Goal: Task Accomplishment & Management: Manage account settings

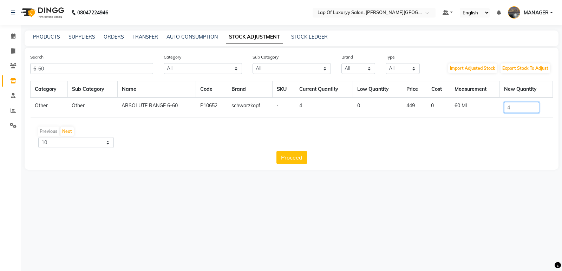
click at [529, 110] on input "4" at bounding box center [521, 107] width 35 height 11
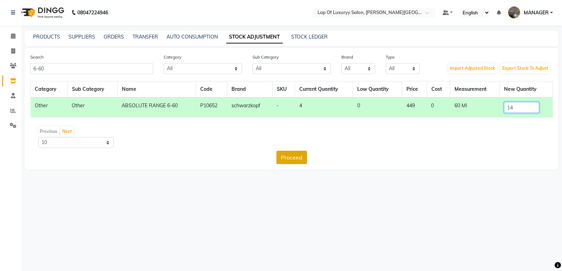
type input "14"
click at [297, 158] on button "Proceed" at bounding box center [291, 157] width 31 height 13
click at [303, 152] on button "Submit" at bounding box center [307, 157] width 28 height 13
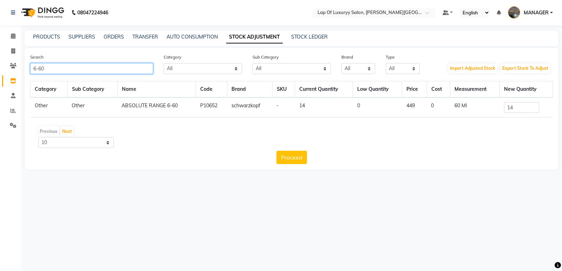
click at [83, 72] on input "6-60" at bounding box center [91, 68] width 123 height 11
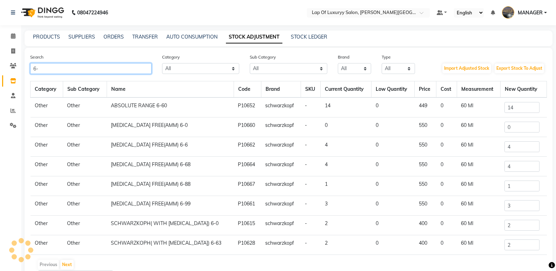
type input "6"
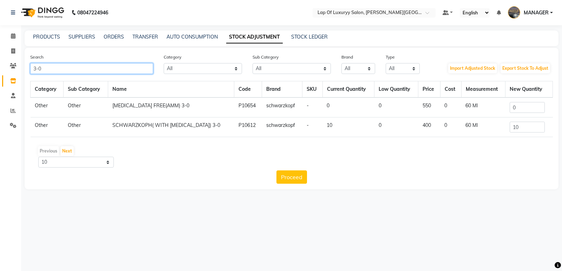
type input "3-0"
click at [530, 107] on input "0" at bounding box center [526, 107] width 35 height 11
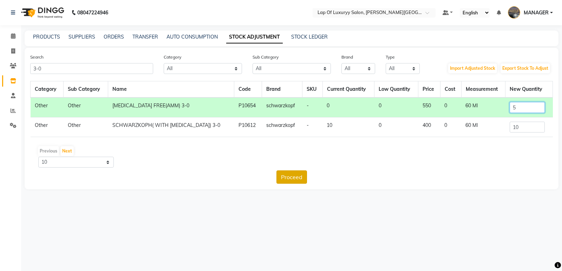
type input "5"
click at [286, 175] on button "Proceed" at bounding box center [291, 177] width 31 height 13
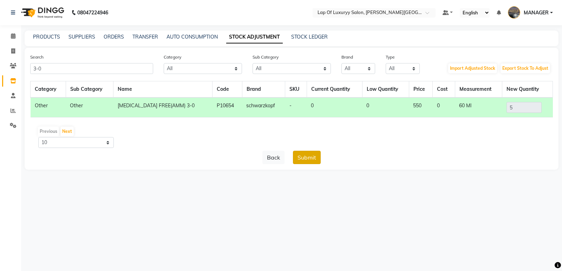
click at [299, 158] on button "Submit" at bounding box center [307, 157] width 28 height 13
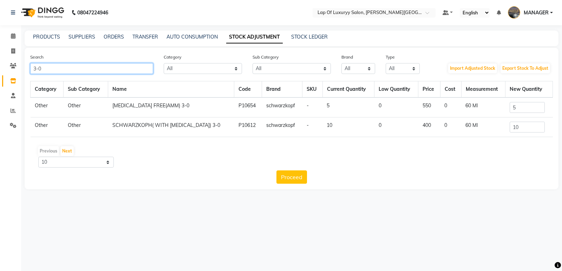
click at [60, 72] on input "3-0" at bounding box center [91, 68] width 123 height 11
type input "3"
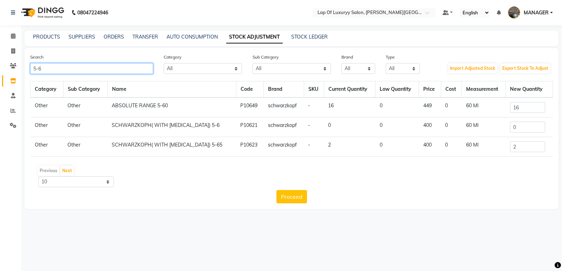
type input "5-6"
click at [534, 124] on input "0" at bounding box center [527, 127] width 35 height 11
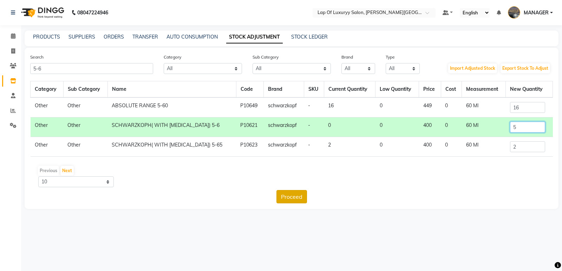
type input "5"
click at [293, 195] on button "Proceed" at bounding box center [291, 196] width 31 height 13
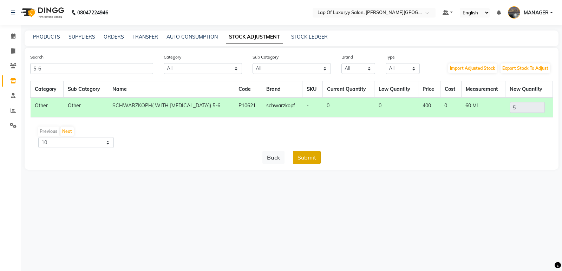
click at [306, 159] on button "Submit" at bounding box center [307, 157] width 28 height 13
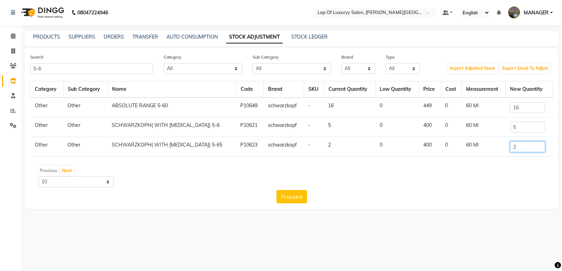
click at [517, 146] on input "2" at bounding box center [527, 146] width 35 height 11
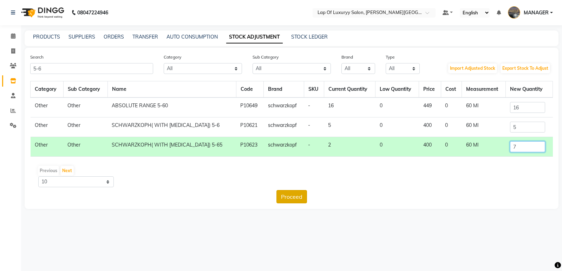
type input "7"
click at [296, 194] on button "Proceed" at bounding box center [291, 196] width 31 height 13
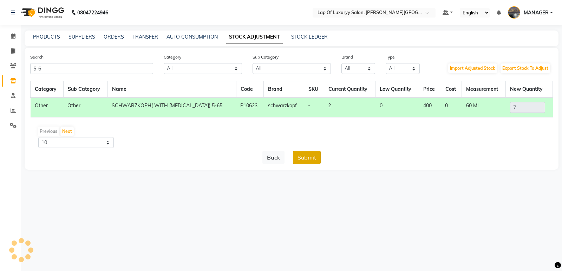
click at [304, 152] on button "Submit" at bounding box center [307, 157] width 28 height 13
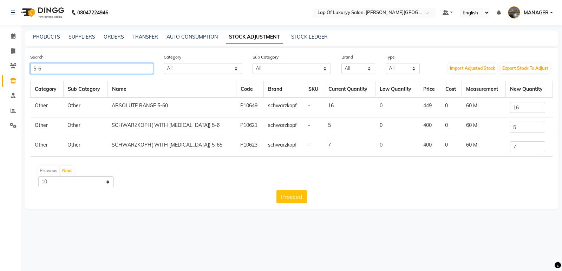
click at [62, 74] on div "Search 5-6 Category All Hair Skin Makeup Personal Care Appliances Beard Waxing …" at bounding box center [291, 128] width 533 height 161
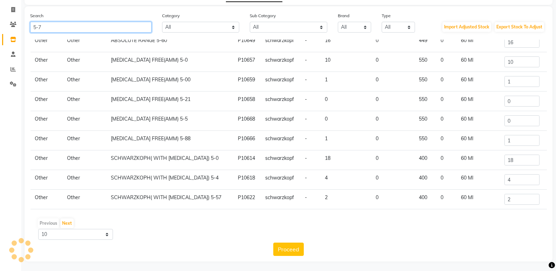
scroll to position [42, 0]
type input "5-7"
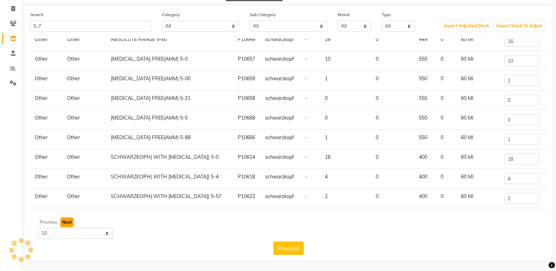
click at [67, 224] on button "Next" at bounding box center [66, 223] width 13 height 10
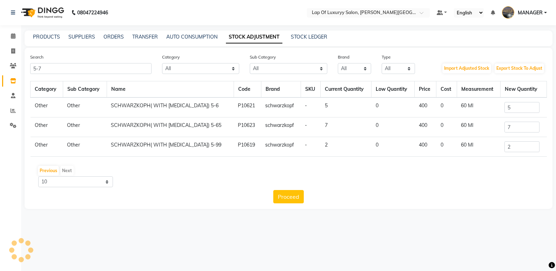
scroll to position [0, 0]
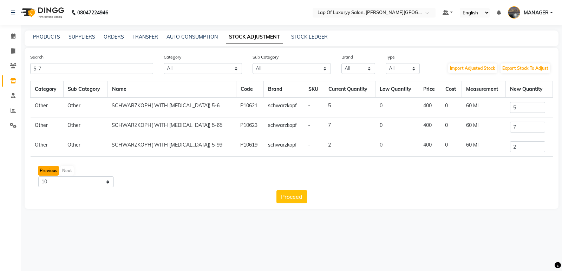
click at [43, 171] on button "Previous" at bounding box center [48, 171] width 21 height 10
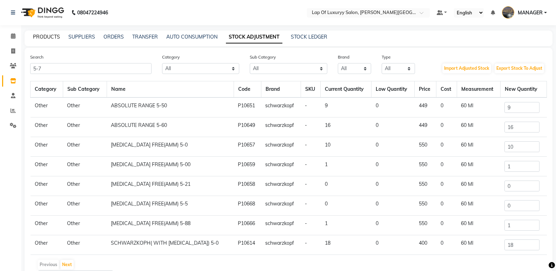
click at [55, 37] on link "PRODUCTS" at bounding box center [46, 37] width 27 height 6
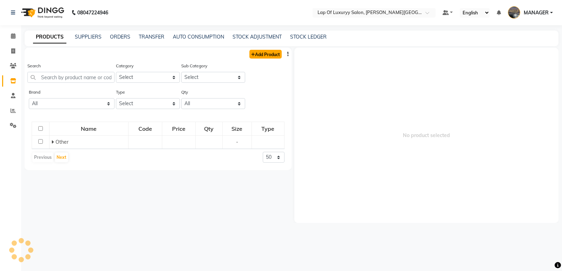
click at [276, 54] on link "Add Product" at bounding box center [265, 54] width 32 height 9
select select "true"
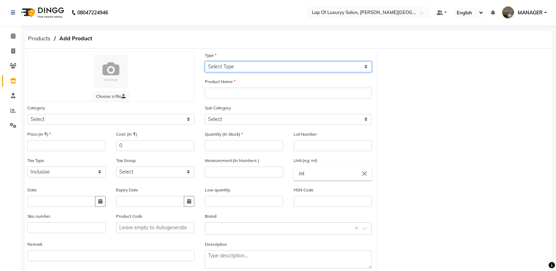
click at [247, 68] on select "Select Type Both Retail Consumable" at bounding box center [288, 66] width 167 height 11
select select "C"
click at [205, 61] on select "Select Type Both Retail Consumable" at bounding box center [288, 66] width 167 height 11
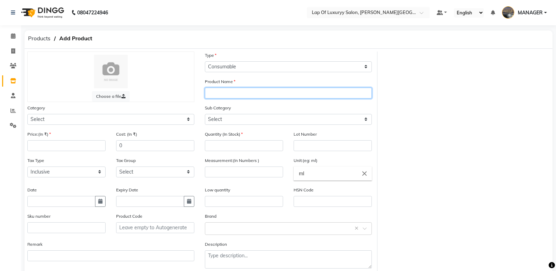
click at [230, 94] on input "text" at bounding box center [288, 93] width 167 height 11
type input "IGORA 5-7"
click at [32, 113] on div "Category Select Hair Skin Makeup Personal Care Appliances Beard Waxing Disposab…" at bounding box center [110, 114] width 167 height 21
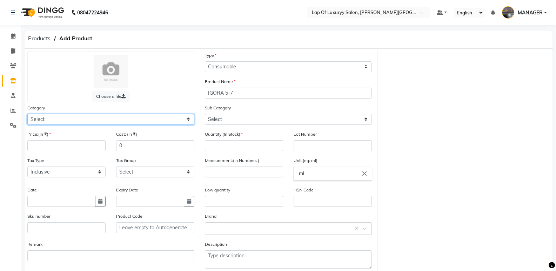
drag, startPoint x: 33, startPoint y: 120, endPoint x: 34, endPoint y: 124, distance: 3.9
click at [33, 120] on select "Select Hair Skin Makeup Personal Care Appliances Beard Waxing Disposable Thread…" at bounding box center [110, 119] width 167 height 11
select select "1100"
click at [27, 114] on select "Select Hair Skin Makeup Personal Care Appliances Beard Waxing Disposable Thread…" at bounding box center [110, 119] width 167 height 11
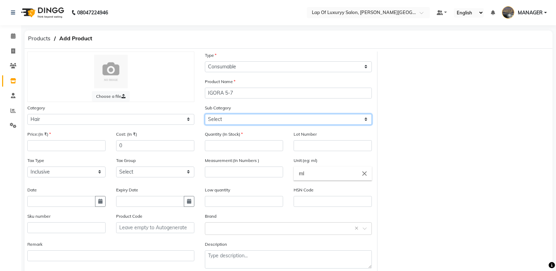
click at [259, 121] on select "Select Shampoo Conditioner Cream Mask Oil Serum Color Appliances Treatment Styl…" at bounding box center [288, 119] width 167 height 11
select select "1107"
click at [205, 114] on select "Select Shampoo Conditioner Cream Mask Oil Serum Color Appliances Treatment Styl…" at bounding box center [288, 119] width 167 height 11
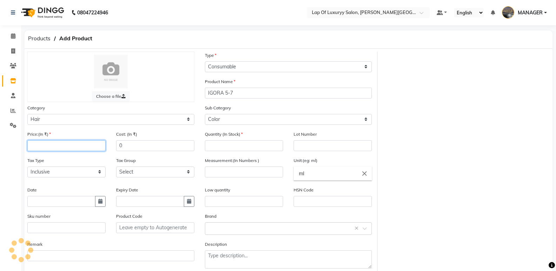
click at [57, 148] on input "number" at bounding box center [66, 145] width 78 height 11
type input "425"
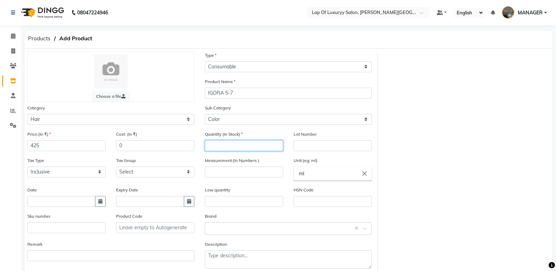
click at [238, 144] on input "number" at bounding box center [244, 145] width 78 height 11
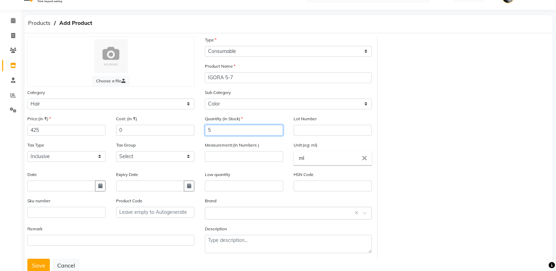
scroll to position [37, 0]
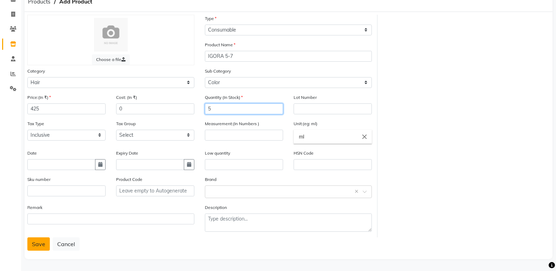
type input "5"
click at [38, 240] on button "Save" at bounding box center [38, 244] width 22 height 13
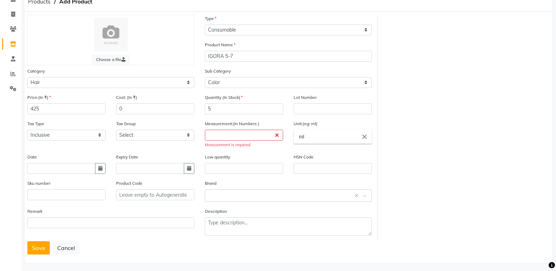
click at [222, 144] on div "Measurement is required" at bounding box center [244, 145] width 78 height 6
click at [230, 139] on input "number" at bounding box center [244, 135] width 78 height 11
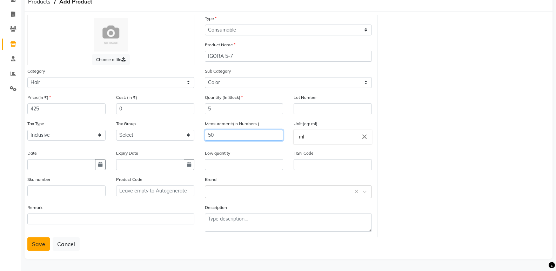
type input "50"
click at [41, 247] on button "Save" at bounding box center [38, 244] width 22 height 13
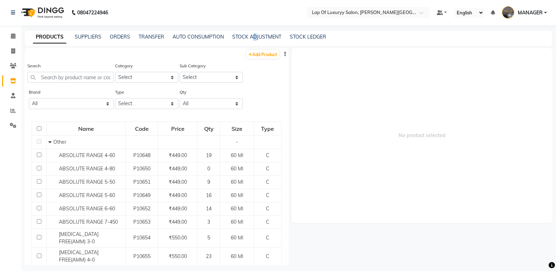
click at [254, 40] on div "STOCK ADJUSTMENT" at bounding box center [256, 36] width 49 height 7
click at [255, 36] on link "STOCK ADJUSTMENT" at bounding box center [256, 37] width 49 height 6
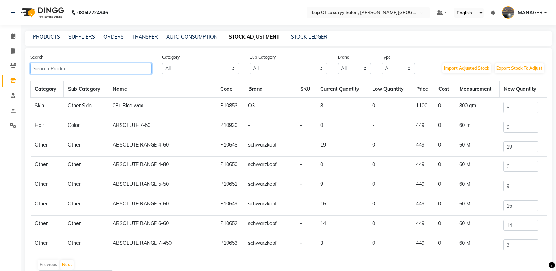
click at [115, 68] on input "text" at bounding box center [90, 68] width 121 height 11
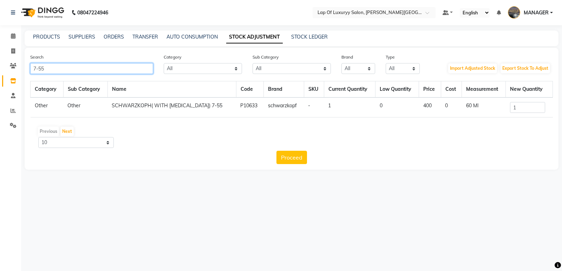
type input "7-55"
click at [528, 103] on input "1" at bounding box center [527, 107] width 35 height 11
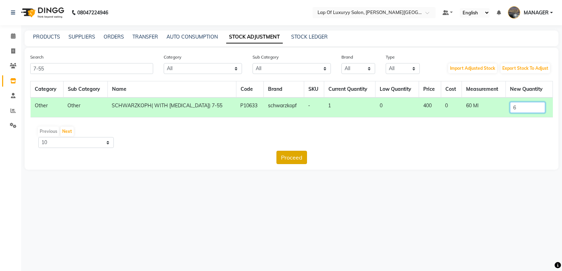
type input "6"
click at [298, 158] on button "Proceed" at bounding box center [291, 157] width 31 height 13
click at [314, 160] on button "Submit" at bounding box center [307, 157] width 28 height 13
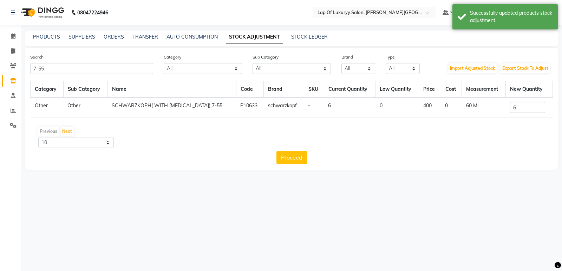
click at [85, 74] on div "Search 7-55 Category All Hair Skin Makeup Personal Care Appliances Beard Waxing…" at bounding box center [291, 109] width 533 height 122
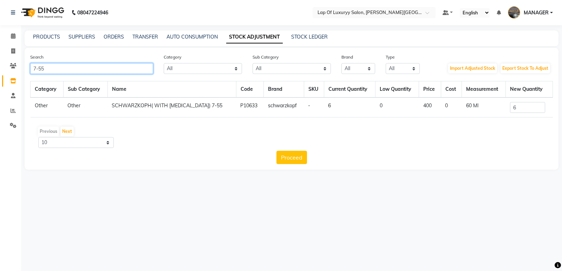
click at [82, 69] on input "7-55" at bounding box center [91, 68] width 123 height 11
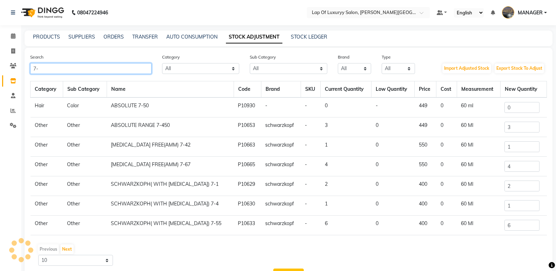
type input "7"
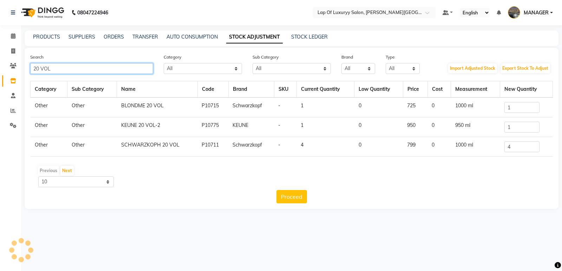
type input "20 VOL"
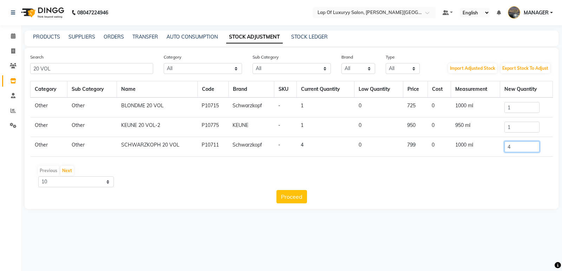
click at [512, 141] on input "4" at bounding box center [521, 146] width 35 height 11
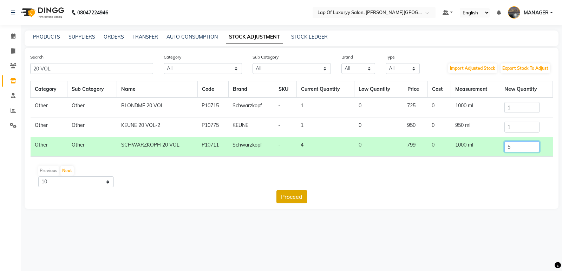
type input "5"
click at [306, 198] on button "Proceed" at bounding box center [291, 196] width 31 height 13
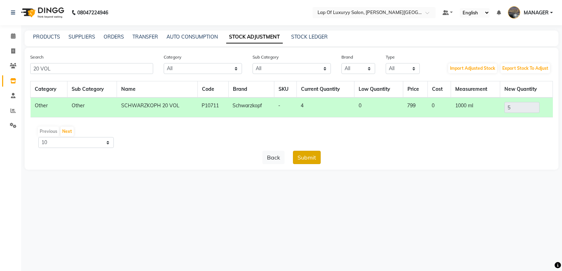
click at [313, 154] on button "Submit" at bounding box center [307, 157] width 28 height 13
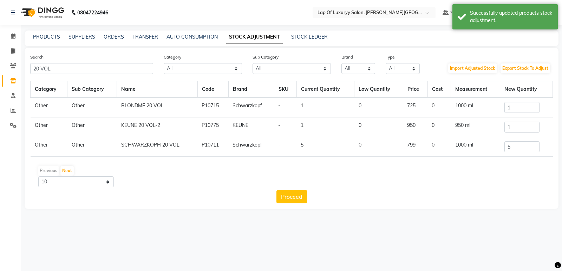
click at [66, 61] on div "Search 20 VOL" at bounding box center [91, 63] width 133 height 21
click at [66, 63] on input "20 VOL" at bounding box center [91, 68] width 123 height 11
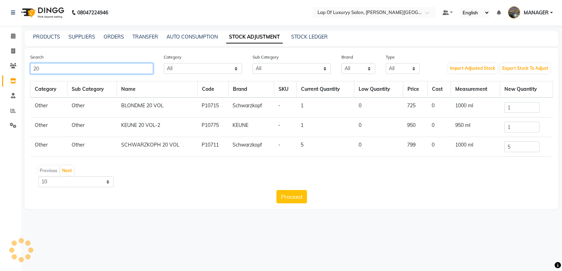
type input "2"
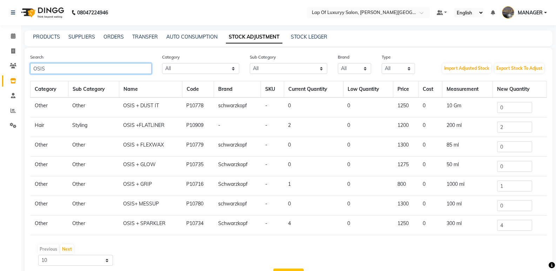
type input "OSIS"
click at [527, 104] on input "0" at bounding box center [514, 107] width 35 height 11
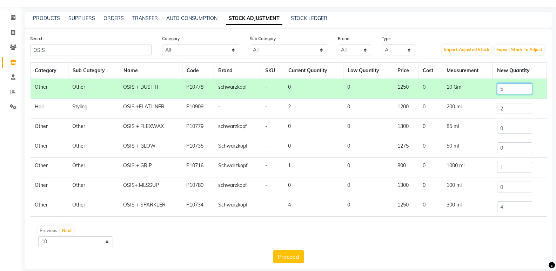
scroll to position [27, 0]
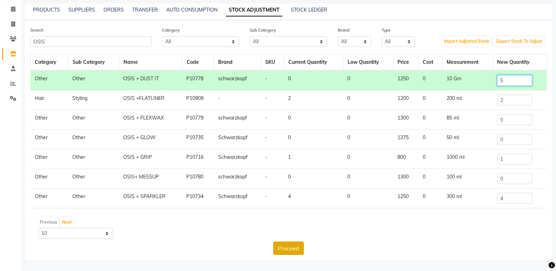
type input "5"
click at [295, 251] on button "Proceed" at bounding box center [288, 248] width 31 height 13
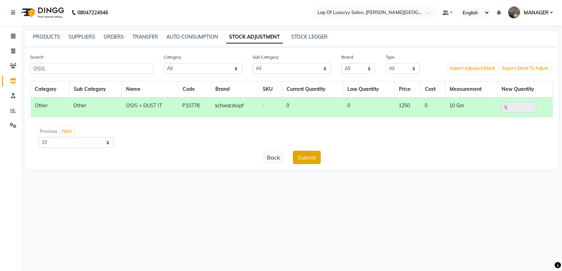
click at [306, 157] on button "Submit" at bounding box center [307, 157] width 28 height 13
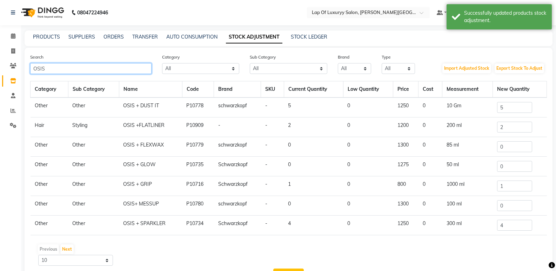
click at [55, 68] on input "OSIS" at bounding box center [90, 68] width 121 height 11
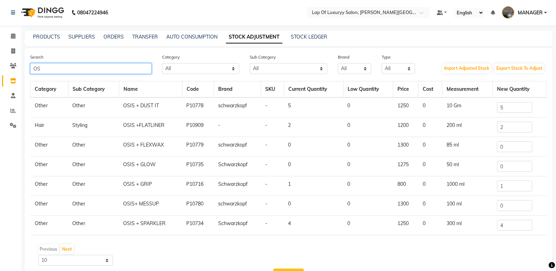
type input "O"
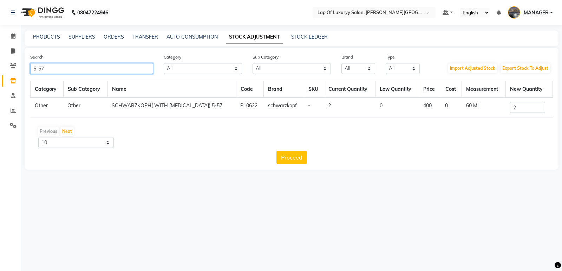
type input "5-57"
click at [529, 112] on input "2" at bounding box center [527, 107] width 35 height 11
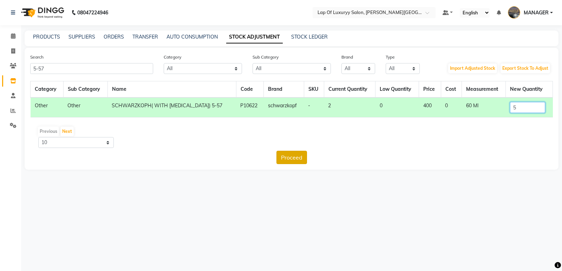
type input "5"
click at [298, 160] on button "Proceed" at bounding box center [291, 157] width 31 height 13
click at [305, 162] on button "Submit" at bounding box center [307, 157] width 28 height 13
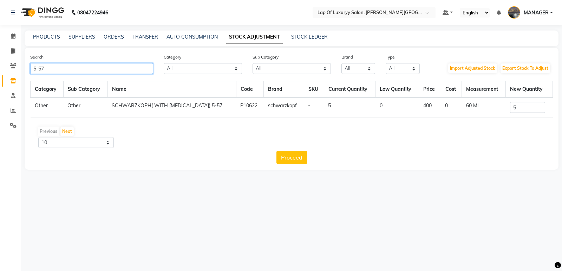
click at [67, 72] on input "5-57" at bounding box center [91, 68] width 123 height 11
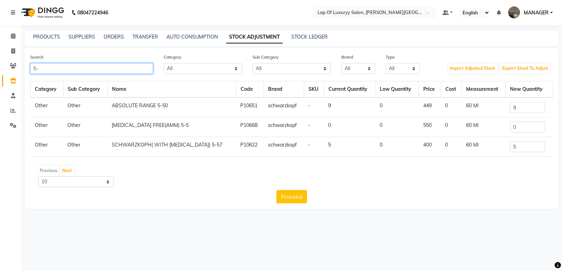
type input "5"
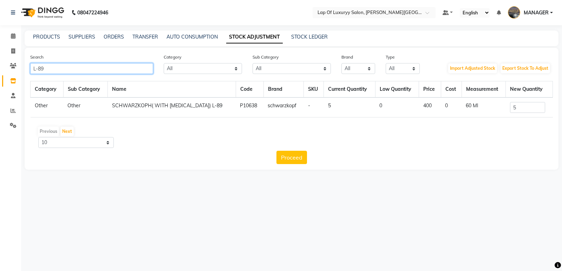
type input "L-89"
click at [527, 105] on input "5" at bounding box center [527, 107] width 35 height 11
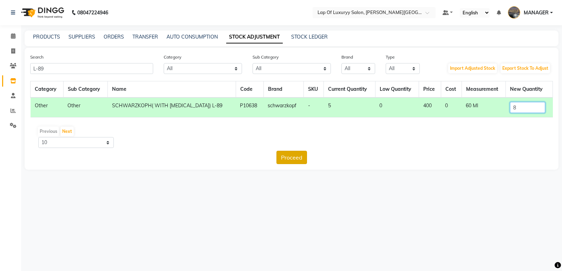
type input "8"
click at [291, 158] on button "Proceed" at bounding box center [291, 157] width 31 height 13
click at [316, 159] on button "Submit" at bounding box center [307, 157] width 28 height 13
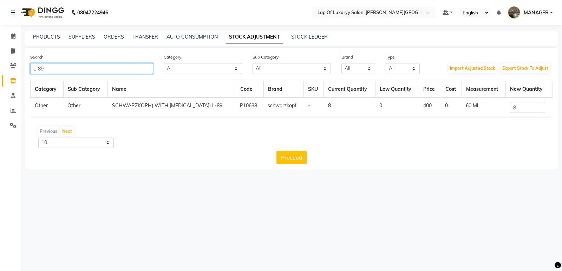
click at [58, 64] on input "L-89" at bounding box center [91, 68] width 123 height 11
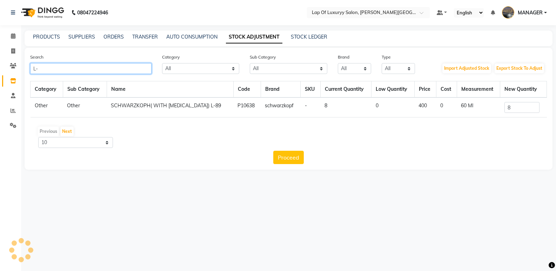
type input "L"
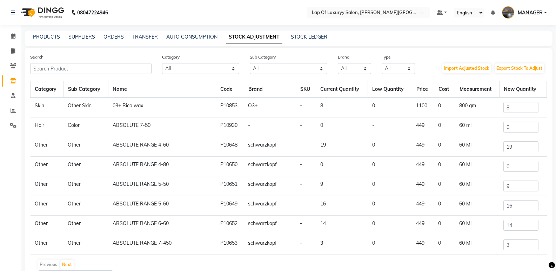
click at [42, 62] on div "Search" at bounding box center [91, 63] width 132 height 21
click at [42, 65] on input "text" at bounding box center [90, 68] width 121 height 11
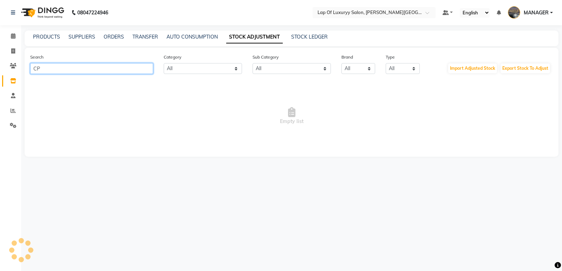
type input "C"
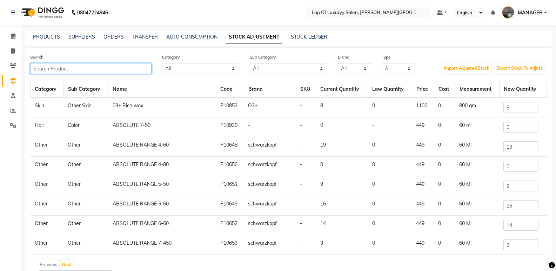
type input "C"
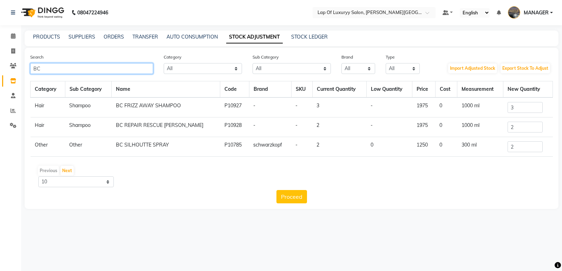
click at [39, 68] on input "BC" at bounding box center [91, 68] width 123 height 11
type input "BC"
click at [68, 169] on button "Next" at bounding box center [66, 171] width 13 height 10
click at [50, 37] on link "PRODUCTS" at bounding box center [46, 37] width 27 height 6
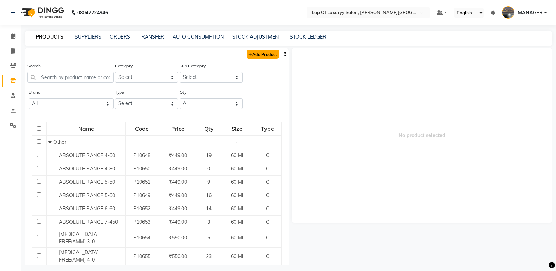
click at [270, 53] on link "Add Product" at bounding box center [263, 54] width 32 height 9
select select "true"
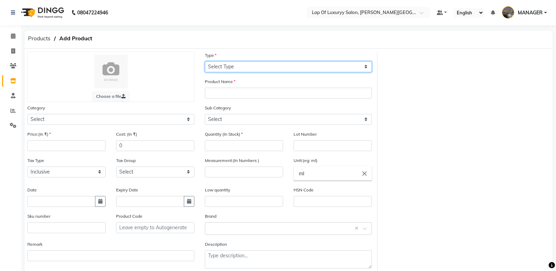
click at [256, 63] on select "Select Type Both Retail Consumable" at bounding box center [288, 66] width 167 height 11
select select "C"
click at [205, 61] on select "Select Type Both Retail Consumable" at bounding box center [288, 66] width 167 height 11
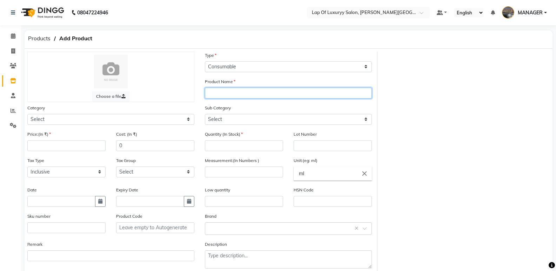
click at [209, 92] on input "text" at bounding box center [288, 93] width 167 height 11
type input "BC CLEAN BALANCE SHAMPOO"
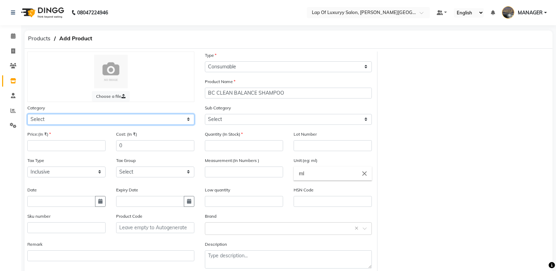
click at [49, 119] on select "Select Hair Skin Makeup Personal Care Appliances Beard Waxing Disposable Thread…" at bounding box center [110, 119] width 167 height 11
select select "1100"
click at [27, 114] on select "Select Hair Skin Makeup Personal Care Appliances Beard Waxing Disposable Thread…" at bounding box center [110, 119] width 167 height 11
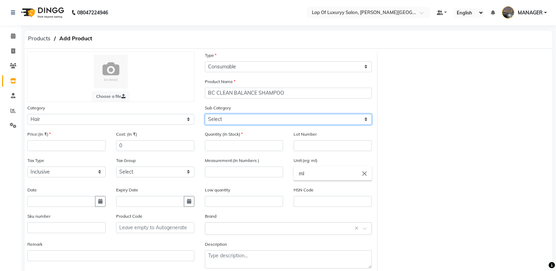
click at [229, 124] on select "Select Shampoo Conditioner Cream Mask Oil Serum Color Appliances Treatment Styl…" at bounding box center [288, 119] width 167 height 11
select select "1101"
click at [205, 114] on select "Select Shampoo Conditioner Cream Mask Oil Serum Color Appliances Treatment Styl…" at bounding box center [288, 119] width 167 height 11
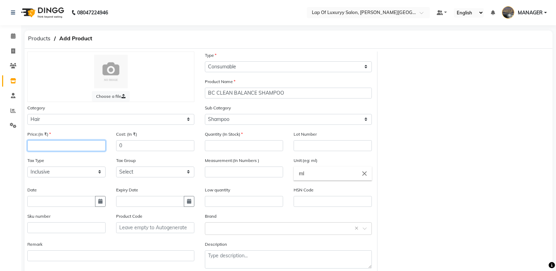
click at [75, 145] on input "number" at bounding box center [66, 145] width 78 height 11
type input "1673"
click at [227, 140] on input "number" at bounding box center [244, 145] width 78 height 11
click at [6, 147] on div "Calendar Invoice Clients Inventory Staff Reports Settings Completed InProgress …" at bounding box center [47, 159] width 95 height 278
click at [223, 145] on input "number" at bounding box center [244, 145] width 78 height 11
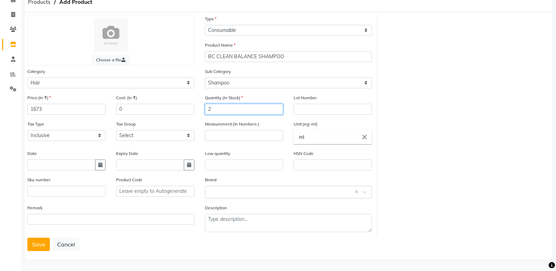
scroll to position [37, 0]
type input "2"
click at [36, 244] on button "Save" at bounding box center [38, 244] width 22 height 13
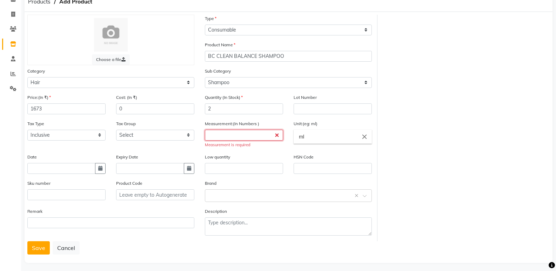
click at [223, 138] on input "number" at bounding box center [244, 135] width 78 height 11
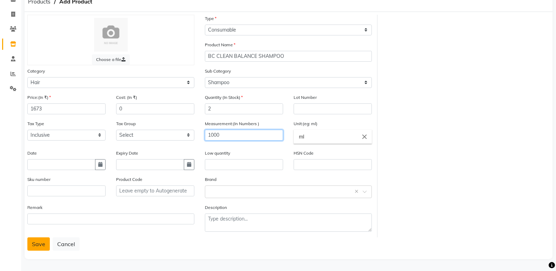
type input "1000"
click at [41, 242] on button "Save" at bounding box center [38, 244] width 22 height 13
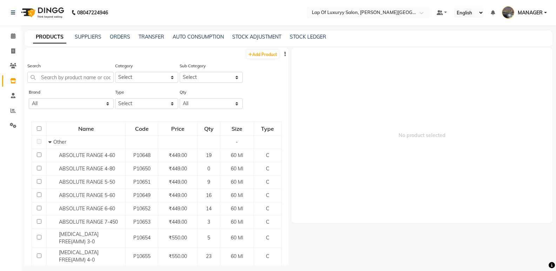
click at [261, 31] on div "PRODUCTS SUPPLIERS ORDERS TRANSFER AUTO CONSUMPTION STOCK ADJUSTMENT STOCK LEDG…" at bounding box center [289, 39] width 528 height 16
click at [261, 32] on div "PRODUCTS SUPPLIERS ORDERS TRANSFER AUTO CONSUMPTION STOCK ADJUSTMENT STOCK LEDG…" at bounding box center [289, 39] width 528 height 16
click at [257, 37] on link "STOCK ADJUSTMENT" at bounding box center [256, 37] width 49 height 6
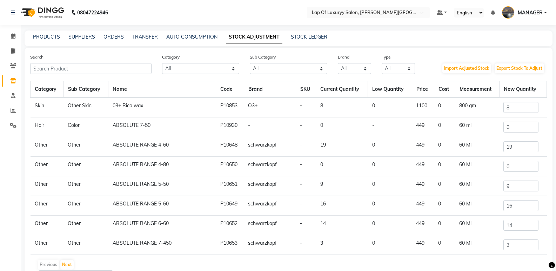
click at [79, 61] on div "Search" at bounding box center [91, 63] width 132 height 21
click at [77, 68] on input "text" at bounding box center [90, 68] width 121 height 11
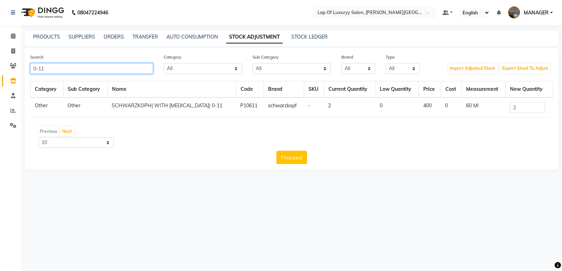
type input "0-11"
click at [523, 103] on input "2" at bounding box center [527, 107] width 35 height 11
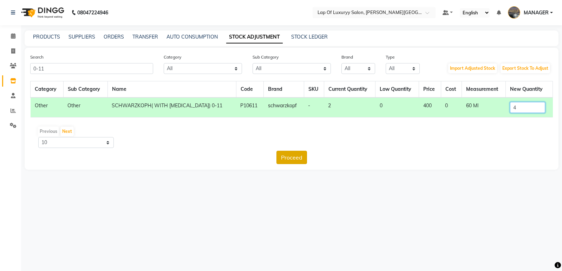
type input "4"
click at [280, 162] on button "Proceed" at bounding box center [291, 157] width 31 height 13
click at [300, 156] on button "Submit" at bounding box center [307, 157] width 28 height 13
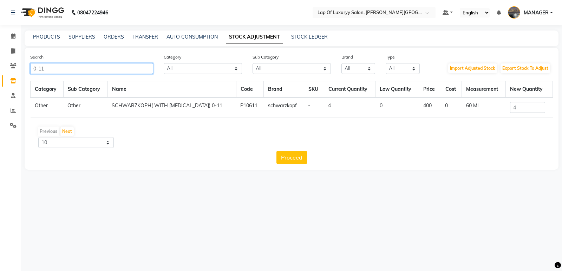
click at [44, 67] on input "0-11" at bounding box center [91, 68] width 123 height 11
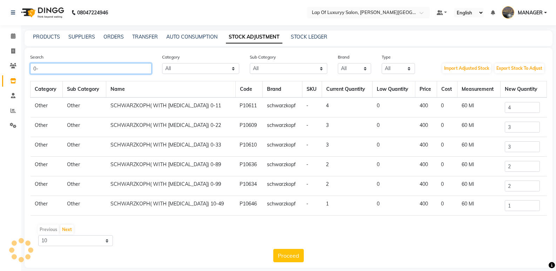
type input "0"
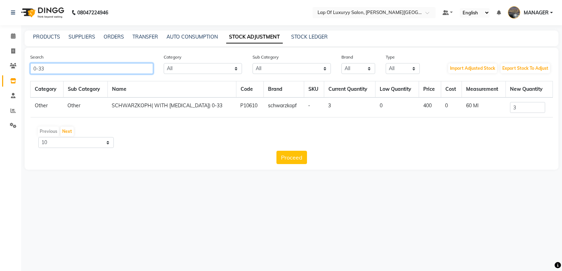
type input "0-33"
click at [523, 109] on input "3" at bounding box center [527, 107] width 35 height 11
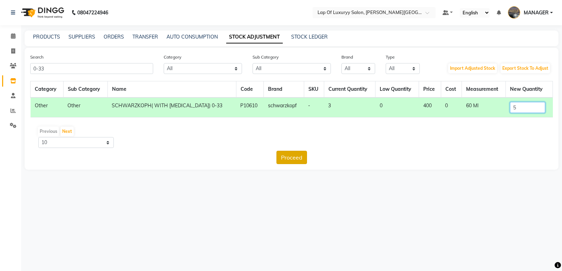
type input "5"
click at [286, 164] on button "Proceed" at bounding box center [291, 157] width 31 height 13
click at [306, 155] on button "Submit" at bounding box center [307, 157] width 28 height 13
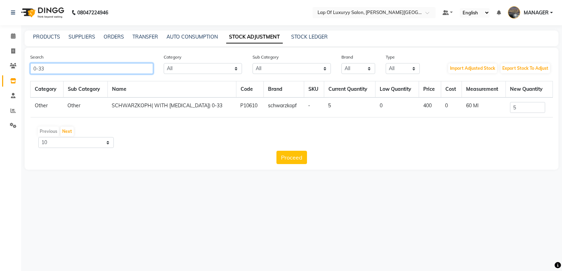
click at [56, 68] on input "0-33" at bounding box center [91, 68] width 123 height 11
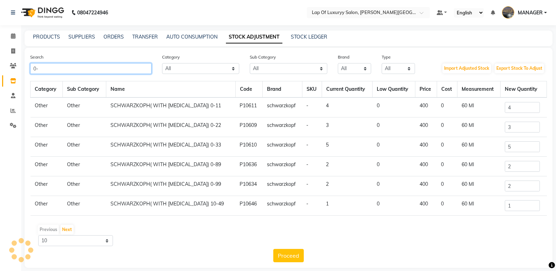
type input "0"
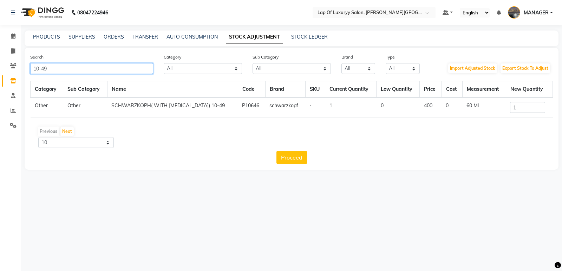
type input "10-49"
click at [525, 107] on input "1" at bounding box center [527, 107] width 35 height 11
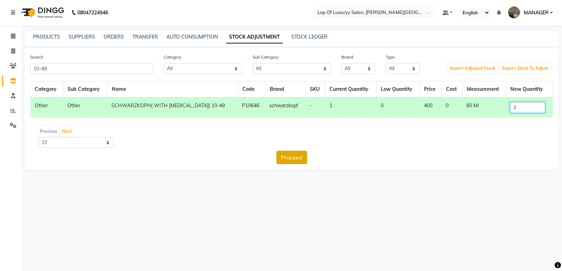
type input "3"
click at [295, 156] on button "Proceed" at bounding box center [291, 157] width 31 height 13
click at [300, 156] on button "Submit" at bounding box center [307, 157] width 28 height 13
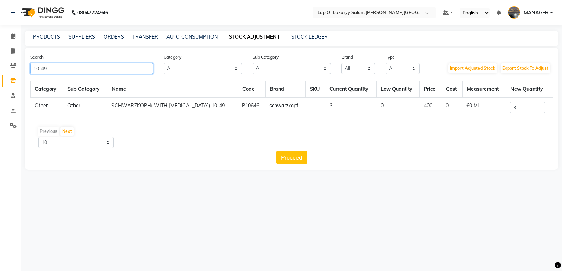
click at [51, 67] on input "10-49" at bounding box center [91, 68] width 123 height 11
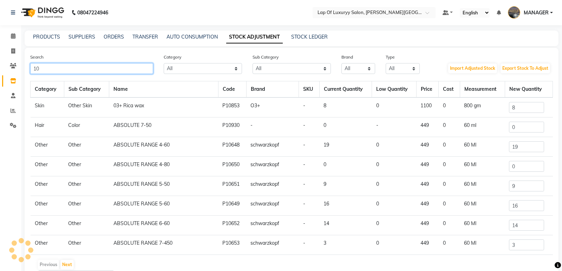
type input "1"
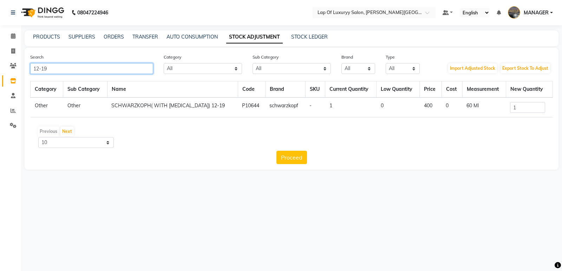
type input "12-19"
click at [529, 110] on input "1" at bounding box center [527, 107] width 35 height 11
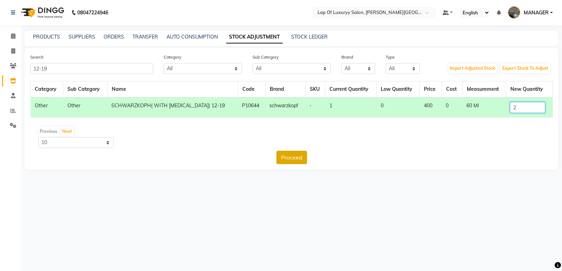
type input "2"
click at [296, 153] on button "Proceed" at bounding box center [291, 157] width 31 height 13
click at [306, 153] on button "Submit" at bounding box center [307, 157] width 28 height 13
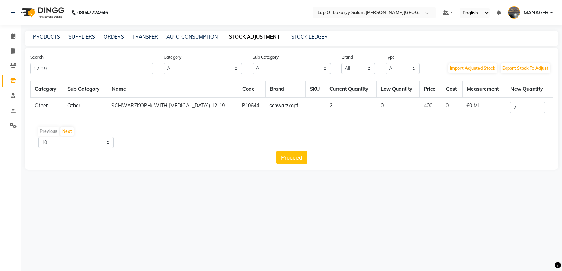
click at [307, 158] on div "Proceed" at bounding box center [291, 157] width 522 height 13
click at [296, 158] on button "Proceed" at bounding box center [291, 157] width 31 height 13
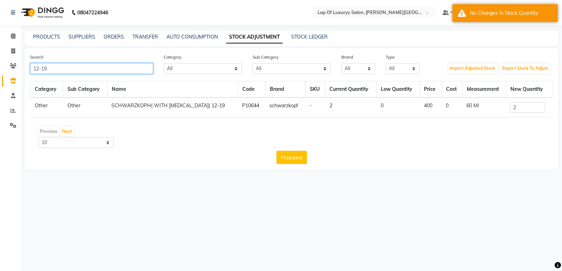
click at [53, 64] on input "12-19" at bounding box center [91, 68] width 123 height 11
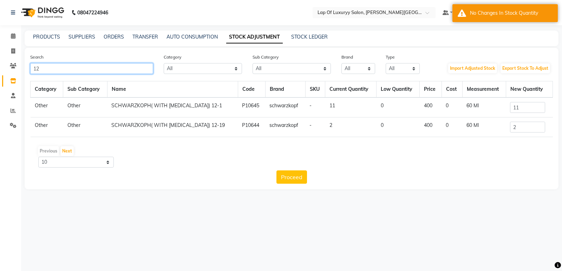
type input "1"
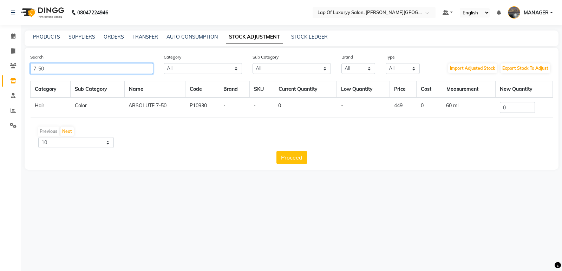
type input "7-50"
click at [513, 106] on input "0" at bounding box center [516, 107] width 35 height 11
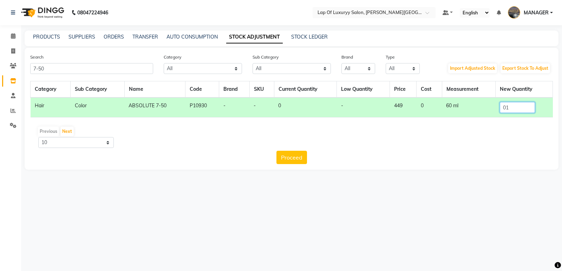
type input "0"
type input "1"
click at [293, 156] on button "Proceed" at bounding box center [291, 157] width 31 height 13
click at [308, 150] on div "Category Sub Category Name Code Brand SKU Current Quantity Low Quantity Price C…" at bounding box center [291, 122] width 522 height 83
click at [307, 156] on button "Submit" at bounding box center [307, 157] width 28 height 13
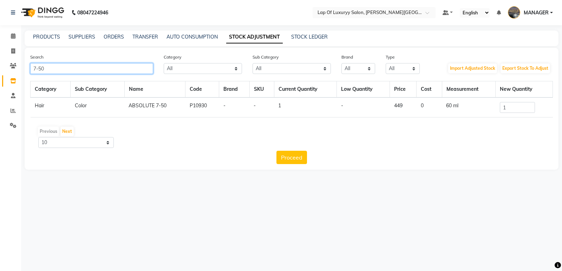
click at [56, 72] on input "7-50" at bounding box center [91, 68] width 123 height 11
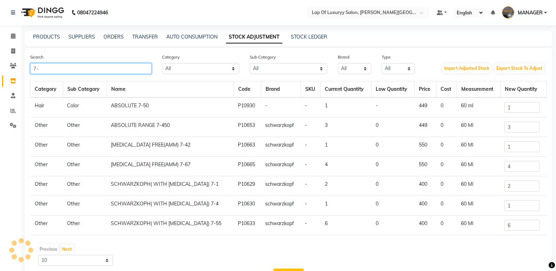
type input "7"
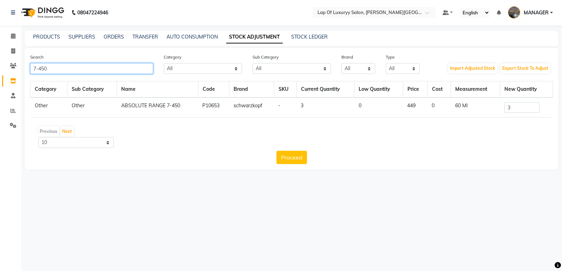
type input "7-450"
click at [526, 106] on input "3" at bounding box center [521, 107] width 35 height 11
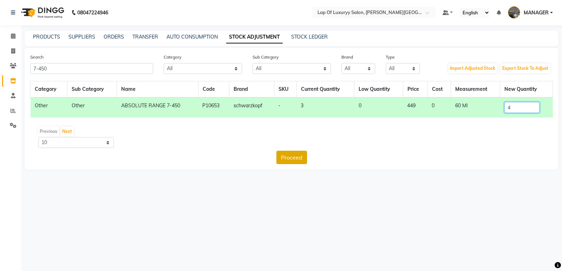
type input "4"
click at [295, 159] on button "Proceed" at bounding box center [291, 157] width 31 height 13
click at [307, 158] on button "Submit" at bounding box center [307, 157] width 28 height 13
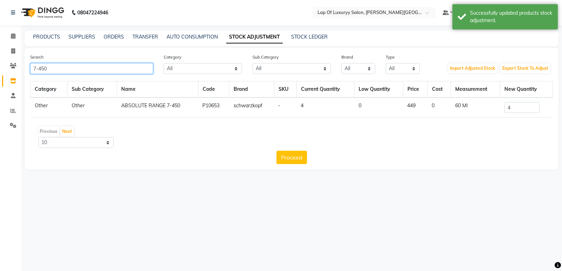
click at [59, 69] on input "7-450" at bounding box center [91, 68] width 123 height 11
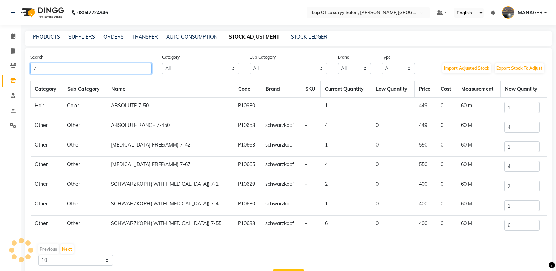
type input "7"
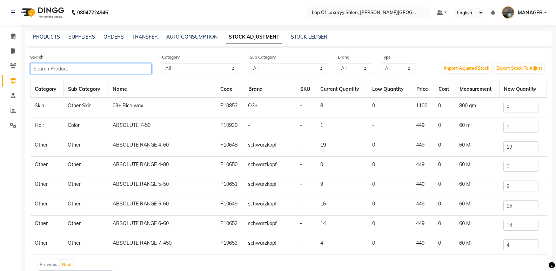
type input "S"
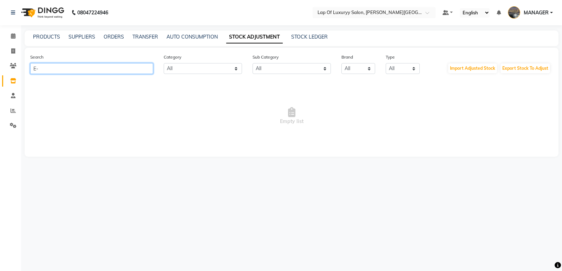
type input "E"
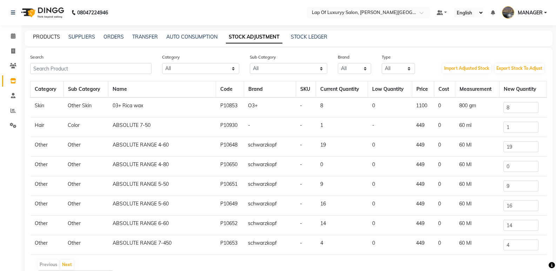
click at [48, 34] on link "PRODUCTS" at bounding box center [46, 37] width 27 height 6
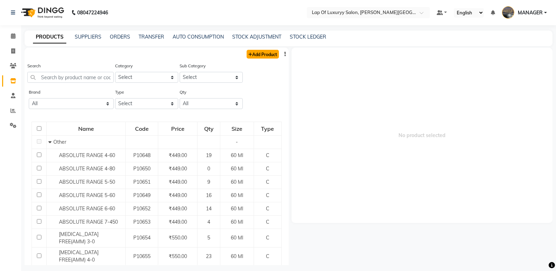
click at [262, 53] on link "Add Product" at bounding box center [263, 54] width 32 height 9
select select "true"
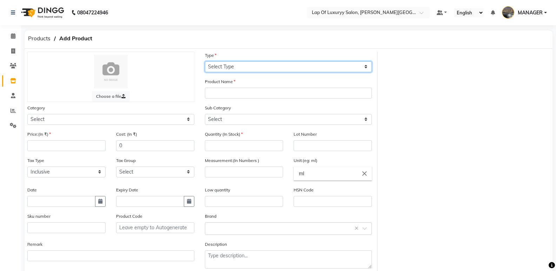
click at [226, 62] on select "Select Type Both Retail Consumable" at bounding box center [288, 66] width 167 height 11
select select "C"
click at [205, 61] on select "Select Type Both Retail Consumable" at bounding box center [288, 66] width 167 height 11
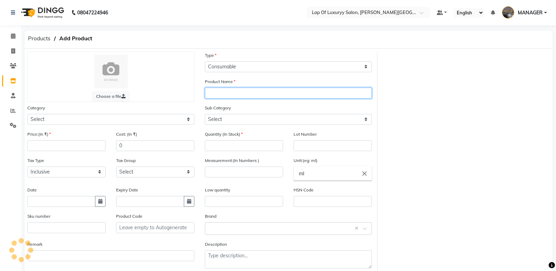
click at [226, 91] on input "text" at bounding box center [288, 93] width 167 height 11
type input "IGORA E-1"
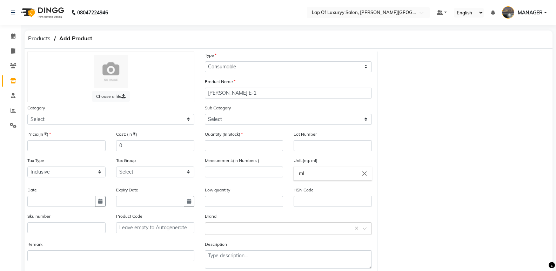
click at [55, 113] on div "Category Select Hair Skin Makeup Personal Care Appliances Beard Waxing Disposab…" at bounding box center [110, 114] width 167 height 21
click at [55, 114] on select "Select Hair Skin Makeup Personal Care Appliances Beard Waxing Disposable Thread…" at bounding box center [110, 119] width 167 height 11
select select "1100"
click at [27, 114] on select "Select Hair Skin Makeup Personal Care Appliances Beard Waxing Disposable Thread…" at bounding box center [110, 119] width 167 height 11
click at [220, 131] on div "Quantity (In Stock)" at bounding box center [244, 141] width 78 height 21
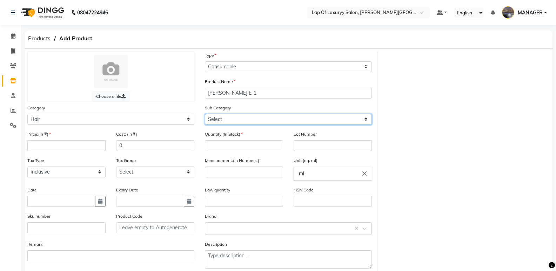
click at [220, 122] on select "Select Shampoo Conditioner Cream Mask Oil Serum Color Appliances Treatment Styl…" at bounding box center [288, 119] width 167 height 11
select select "1107"
click at [205, 114] on select "Select Shampoo Conditioner Cream Mask Oil Serum Color Appliances Treatment Styl…" at bounding box center [288, 119] width 167 height 11
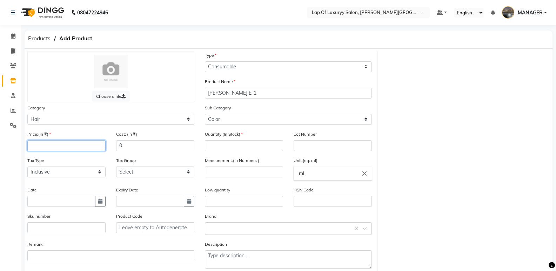
click at [68, 142] on input "number" at bounding box center [66, 145] width 78 height 11
type input "425"
click at [251, 144] on input "number" at bounding box center [244, 145] width 78 height 11
type input "1"
click at [211, 173] on input "number" at bounding box center [244, 172] width 78 height 11
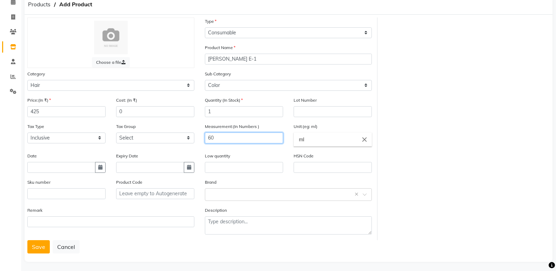
scroll to position [37, 0]
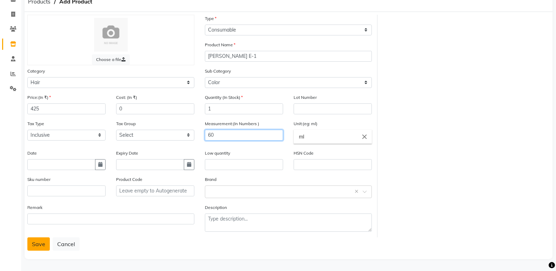
type input "60"
click at [45, 245] on button "Save" at bounding box center [38, 244] width 22 height 13
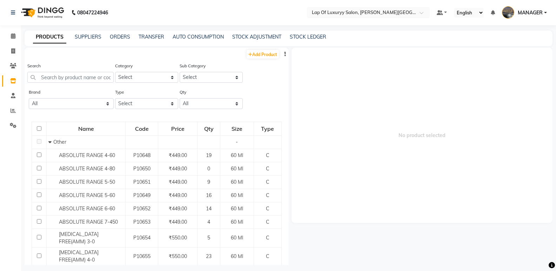
click at [265, 27] on div "08047224946 Select Location × Lap Of Luxuryy Salon, Mukund Nagar Default Panel …" at bounding box center [278, 138] width 556 height 276
click at [262, 38] on link "STOCK ADJUSTMENT" at bounding box center [256, 37] width 49 height 6
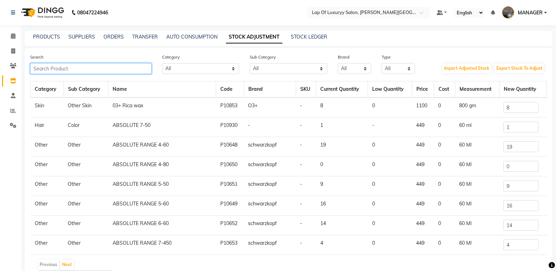
click at [130, 69] on input "text" at bounding box center [90, 68] width 121 height 11
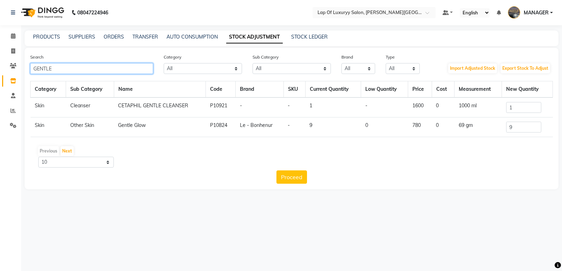
type input "GENTLE"
click at [523, 129] on input "9" at bounding box center [523, 127] width 35 height 11
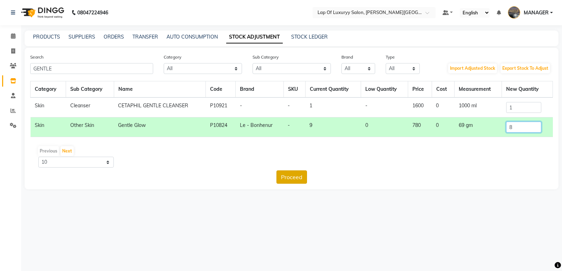
type input "8"
click at [280, 175] on button "Proceed" at bounding box center [291, 177] width 31 height 13
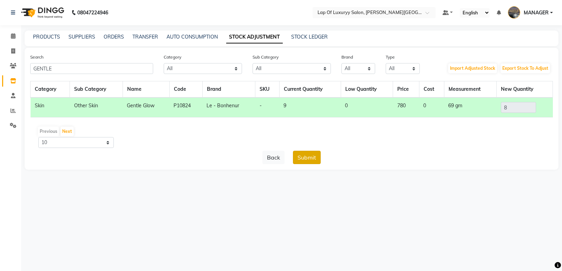
click at [309, 159] on button "Submit" at bounding box center [307, 157] width 28 height 13
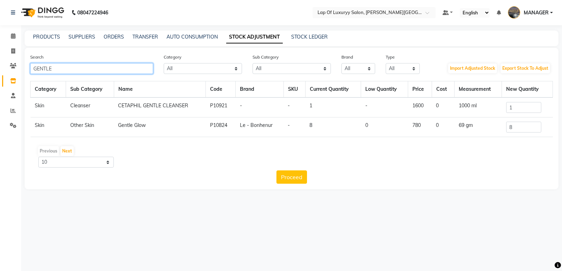
click at [77, 69] on input "GENTLE" at bounding box center [91, 68] width 123 height 11
type input "G"
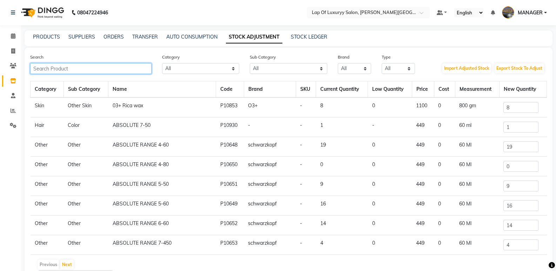
click at [60, 69] on input "text" at bounding box center [90, 68] width 121 height 11
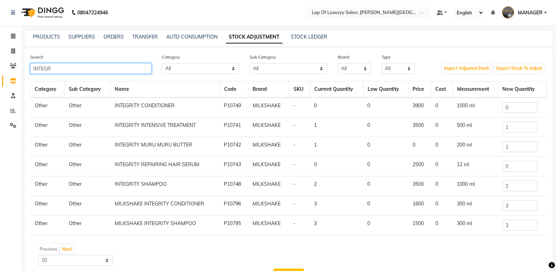
type input "INTEGR"
click at [526, 167] on input "0" at bounding box center [520, 166] width 35 height 11
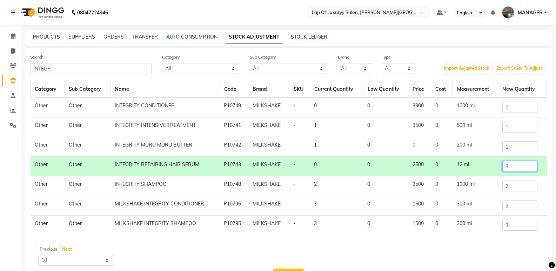
scroll to position [27, 0]
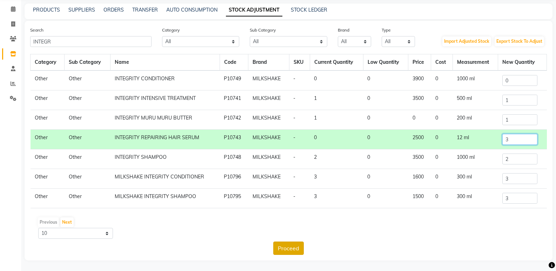
type input "3"
click at [298, 245] on button "Proceed" at bounding box center [288, 248] width 31 height 13
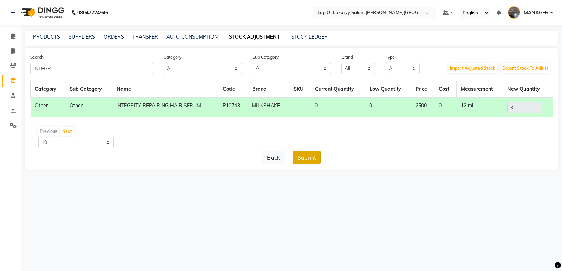
click at [312, 160] on button "Submit" at bounding box center [307, 157] width 28 height 13
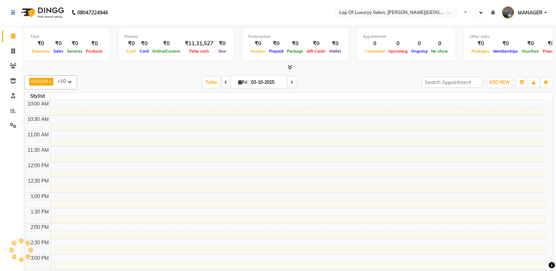
select select "en"
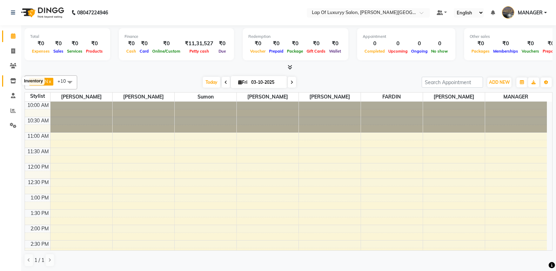
click at [14, 80] on icon at bounding box center [13, 80] width 6 height 5
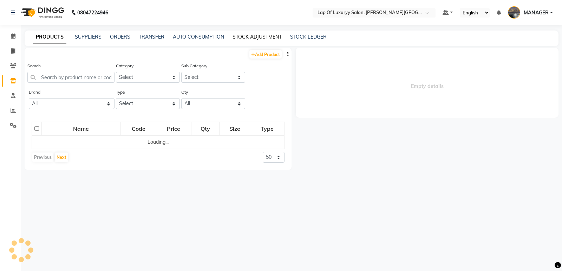
click at [257, 36] on link "STOCK ADJUSTMENT" at bounding box center [256, 37] width 49 height 6
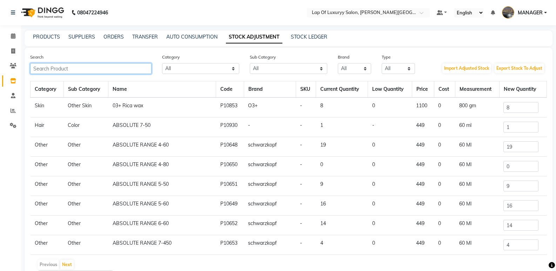
click at [86, 69] on input "text" at bounding box center [90, 68] width 121 height 11
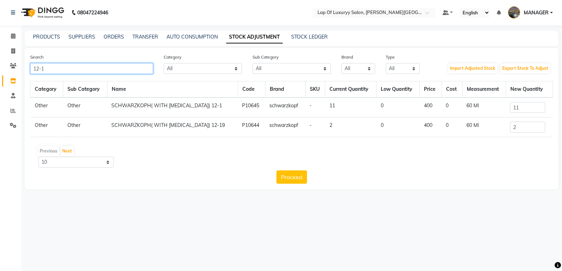
type input "12-1"
click at [526, 113] on td "11" at bounding box center [528, 108] width 47 height 20
click at [527, 109] on input "11" at bounding box center [527, 107] width 35 height 11
type input "1"
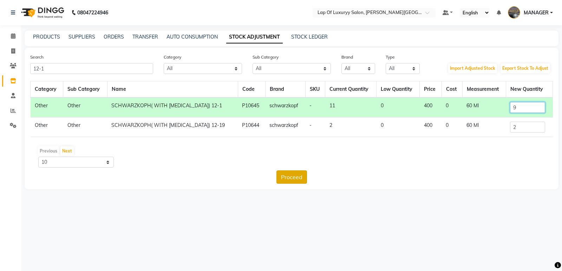
type input "9"
click at [284, 179] on button "Proceed" at bounding box center [291, 177] width 31 height 13
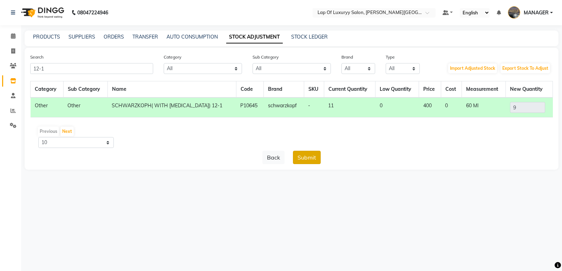
click at [295, 154] on button "Submit" at bounding box center [307, 157] width 28 height 13
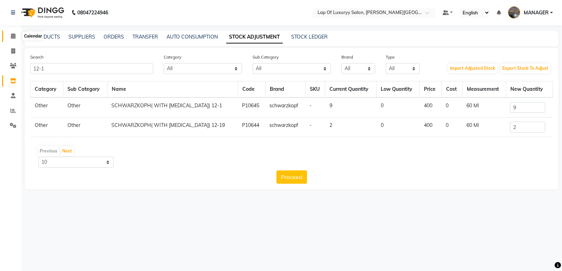
click at [12, 38] on icon at bounding box center [13, 35] width 5 height 5
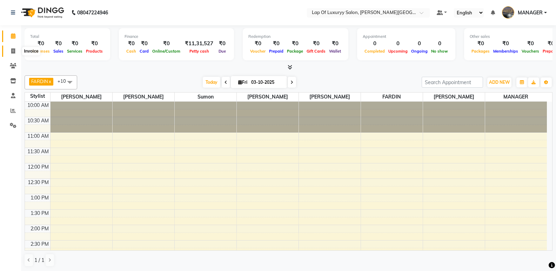
click at [16, 55] on span at bounding box center [13, 51] width 12 height 8
select select "17"
select select "service"
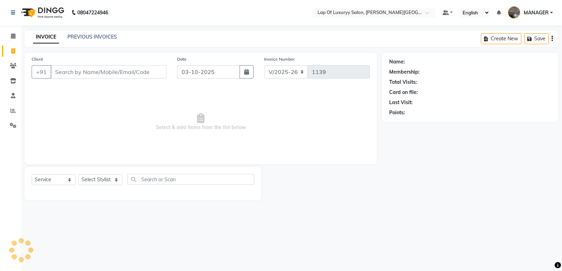
click at [86, 65] on input "Client" at bounding box center [109, 71] width 116 height 13
click at [86, 69] on input "Client" at bounding box center [109, 71] width 116 height 13
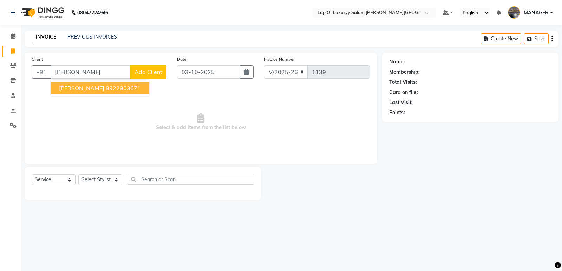
click at [94, 88] on span "[PERSON_NAME]" at bounding box center [81, 88] width 45 height 7
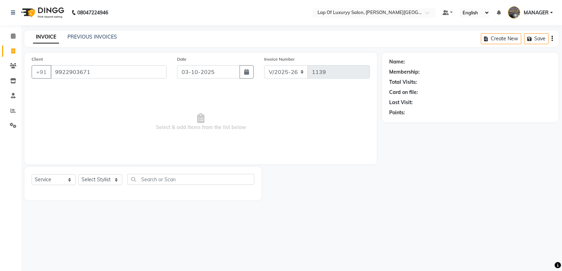
type input "9922903671"
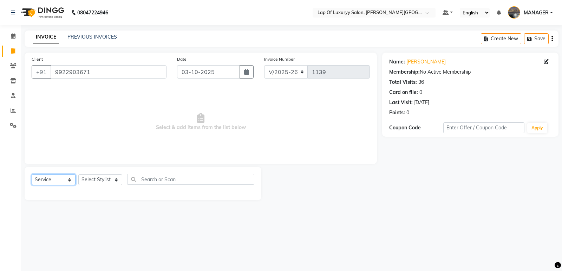
click at [50, 179] on select "Select Service Product Membership Package Voucher Prepaid Gift Card" at bounding box center [54, 179] width 44 height 11
select select "product"
click at [32, 174] on select "Select Service Product Membership Package Voucher Prepaid Gift Card" at bounding box center [54, 179] width 44 height 11
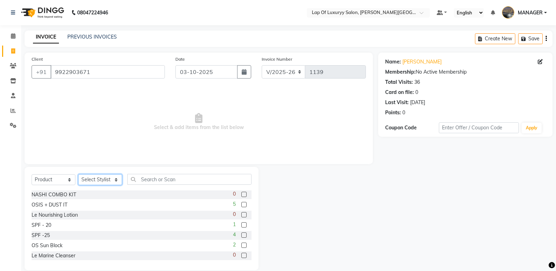
click at [107, 177] on select "Select Stylist FARDIN [PERSON_NAME] [PERSON_NAME] MANAGER [PERSON_NAME] [PERSON…" at bounding box center [100, 179] width 44 height 11
select select "54653"
click at [78, 174] on select "Select Stylist FARDIN [PERSON_NAME] [PERSON_NAME] MANAGER [PERSON_NAME] [PERSON…" at bounding box center [100, 179] width 44 height 11
click at [152, 184] on input "text" at bounding box center [189, 179] width 124 height 11
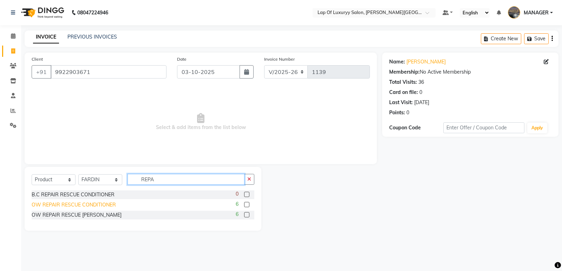
type input "REPA"
click at [102, 204] on div "OW REPAIR RESCUE CONDITIONER" at bounding box center [74, 204] width 84 height 7
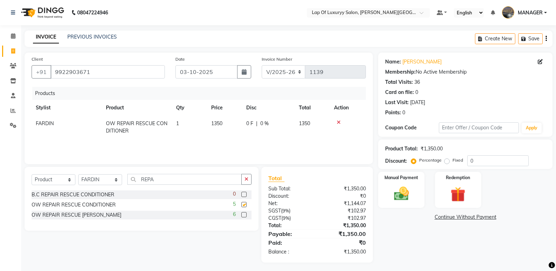
checkbox input "false"
click at [401, 187] on img at bounding box center [401, 194] width 25 height 18
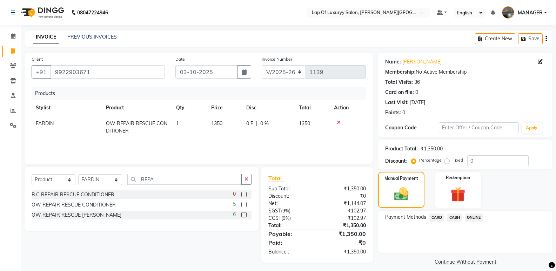
click at [473, 220] on span "ONLINE" at bounding box center [474, 218] width 18 height 8
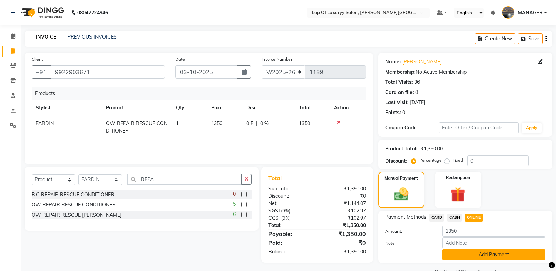
click at [469, 257] on button "Add Payment" at bounding box center [494, 255] width 103 height 11
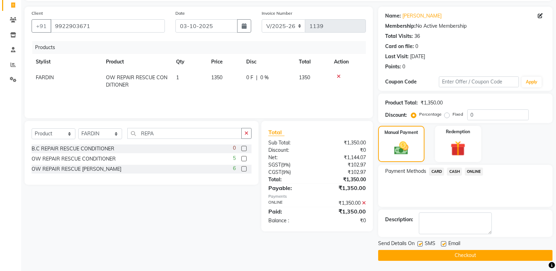
scroll to position [46, 0]
click at [443, 245] on label at bounding box center [443, 243] width 5 height 5
click at [443, 245] on input "checkbox" at bounding box center [443, 244] width 5 height 5
checkbox input "false"
click at [420, 246] on label at bounding box center [420, 243] width 5 height 5
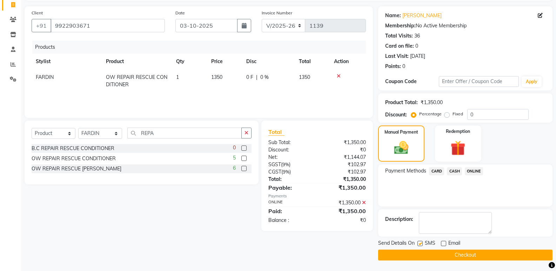
click at [420, 246] on input "checkbox" at bounding box center [420, 244] width 5 height 5
checkbox input "false"
click at [415, 257] on button "Checkout" at bounding box center [465, 255] width 174 height 11
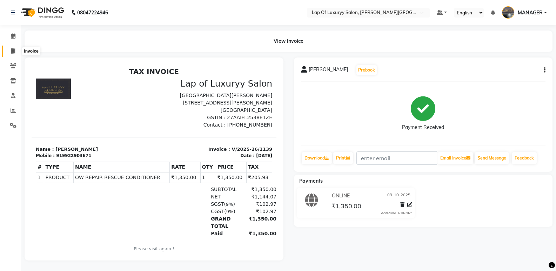
click at [8, 49] on span at bounding box center [13, 51] width 12 height 8
select select "service"
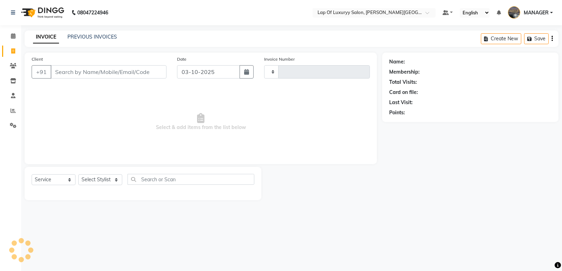
type input "1140"
select select "17"
click at [138, 75] on input "Client" at bounding box center [109, 71] width 116 height 13
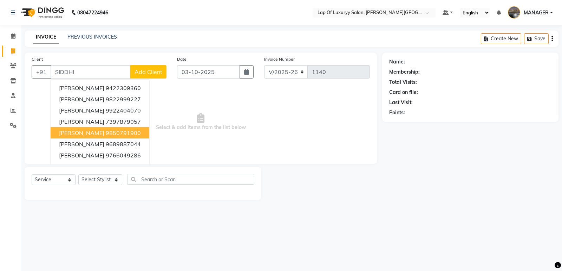
click at [132, 132] on ngb-highlight "9850791900" at bounding box center [123, 132] width 35 height 7
type input "9850791900"
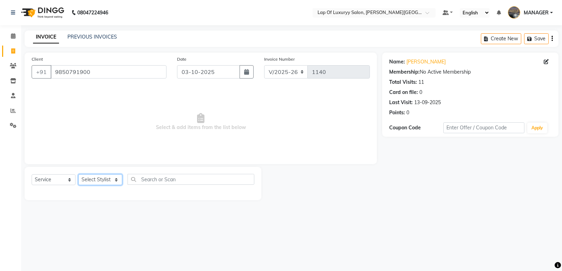
click at [89, 181] on select "Select Stylist FARDIN [PERSON_NAME] [PERSON_NAME] MANAGER [PERSON_NAME] [PERSON…" at bounding box center [100, 179] width 44 height 11
select select "65995"
click at [78, 174] on select "Select Stylist FARDIN [PERSON_NAME] [PERSON_NAME] MANAGER [PERSON_NAME] [PERSON…" at bounding box center [100, 179] width 44 height 11
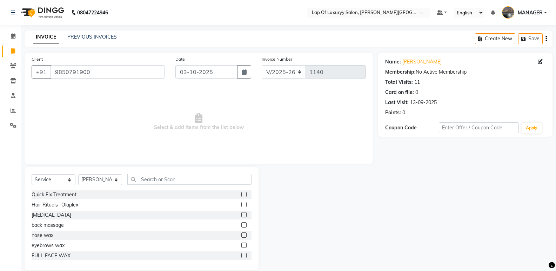
click at [148, 173] on div "Select Service Product Membership Package Voucher Prepaid Gift Card Select Styl…" at bounding box center [142, 219] width 234 height 104
click at [148, 177] on input "text" at bounding box center [189, 179] width 124 height 11
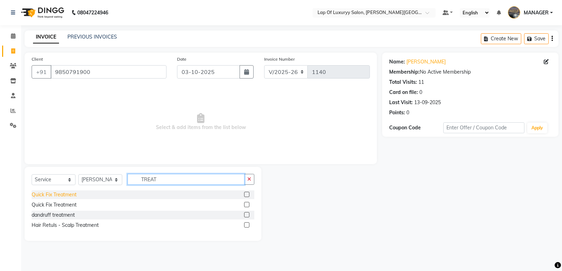
type input "TREAT"
click at [59, 198] on div "Quick Fix Treatment" at bounding box center [54, 194] width 45 height 7
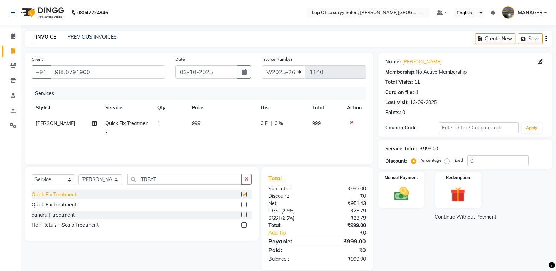
checkbox input "false"
click at [211, 122] on td "999" at bounding box center [222, 127] width 69 height 23
select select "65995"
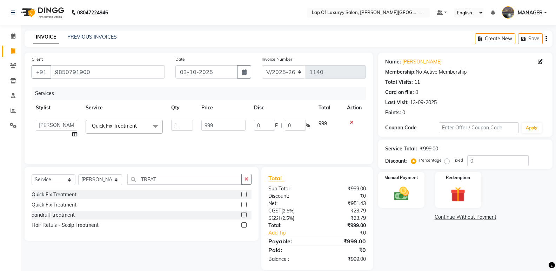
click at [231, 127] on input "999" at bounding box center [223, 125] width 44 height 11
type input "9"
type input "1000"
click at [201, 148] on div "Services Stylist Service Qty Price Disc Total Action FARDIN [PERSON_NAME] [PERS…" at bounding box center [199, 122] width 334 height 70
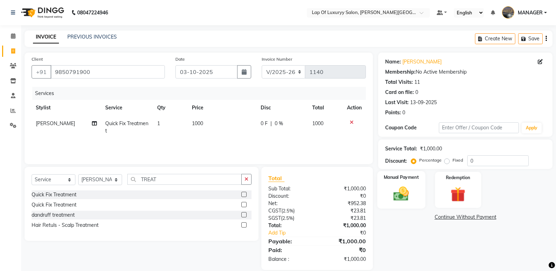
click at [408, 197] on img at bounding box center [401, 194] width 25 height 18
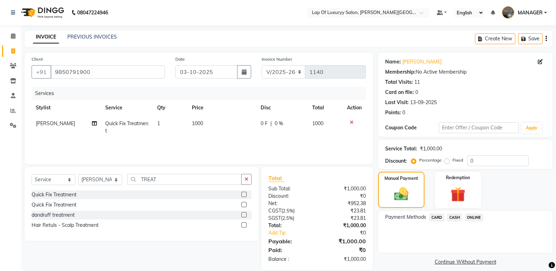
click at [474, 220] on span "ONLINE" at bounding box center [474, 218] width 18 height 8
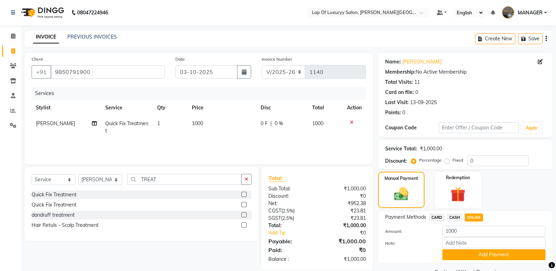
click at [463, 255] on button "Add Payment" at bounding box center [494, 255] width 103 height 11
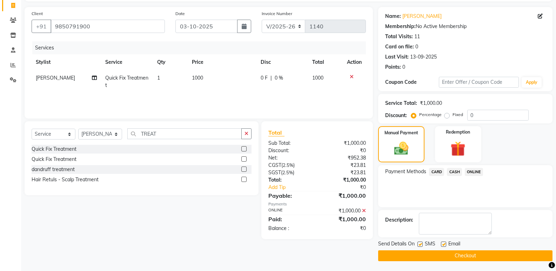
scroll to position [46, 0]
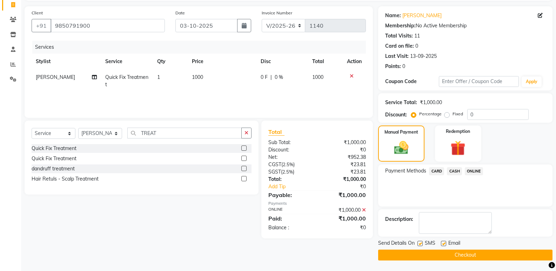
click at [443, 242] on label at bounding box center [443, 243] width 5 height 5
click at [443, 242] on input "checkbox" at bounding box center [443, 244] width 5 height 5
checkbox input "false"
click at [423, 244] on label at bounding box center [420, 243] width 5 height 5
click at [422, 244] on input "checkbox" at bounding box center [420, 244] width 5 height 5
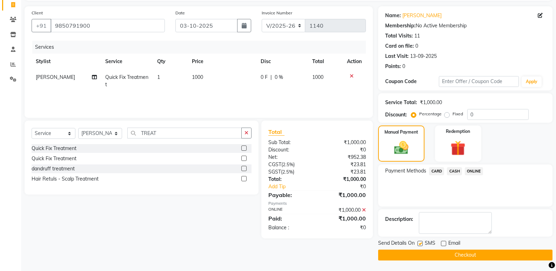
checkbox input "false"
click at [417, 251] on button "Checkout" at bounding box center [465, 255] width 174 height 11
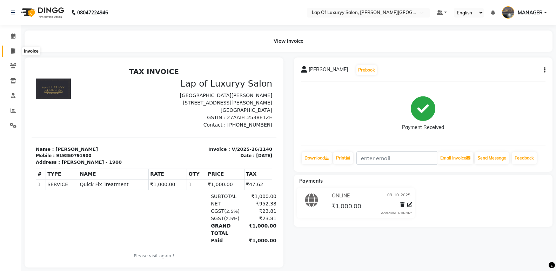
click at [8, 47] on span at bounding box center [13, 51] width 12 height 8
select select "service"
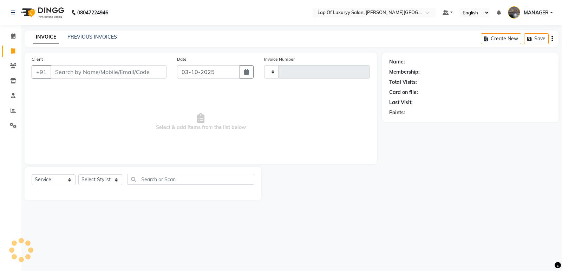
type input "1141"
select select "17"
click at [12, 32] on link "Calendar" at bounding box center [10, 37] width 17 height 12
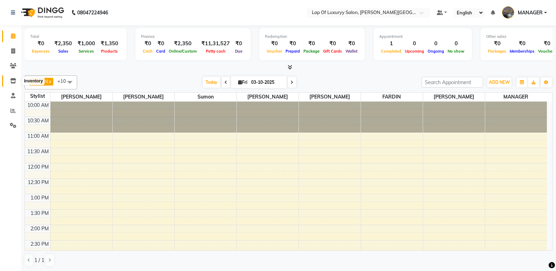
click at [10, 80] on icon at bounding box center [13, 80] width 6 height 5
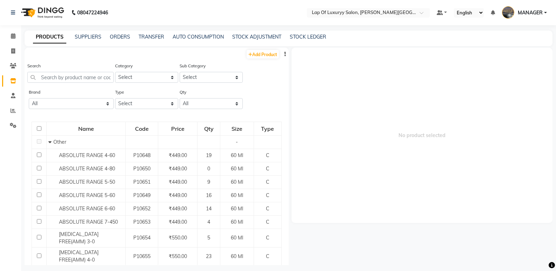
click at [248, 33] on div "PRODUCTS SUPPLIERS ORDERS TRANSFER AUTO CONSUMPTION STOCK ADJUSTMENT STOCK LEDG…" at bounding box center [289, 39] width 528 height 16
click at [236, 38] on link "STOCK ADJUSTMENT" at bounding box center [256, 37] width 49 height 6
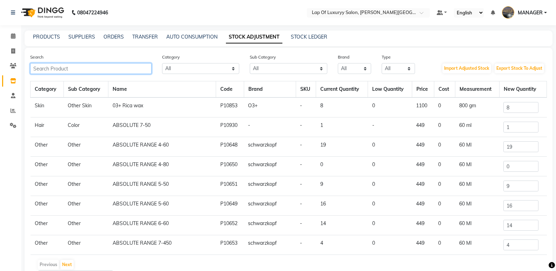
click at [69, 64] on input "text" at bounding box center [90, 68] width 121 height 11
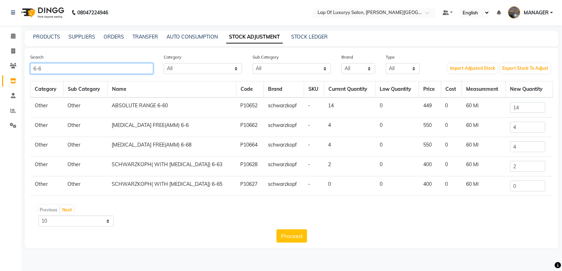
type input "6-6"
click at [520, 126] on input "4" at bounding box center [527, 127] width 35 height 11
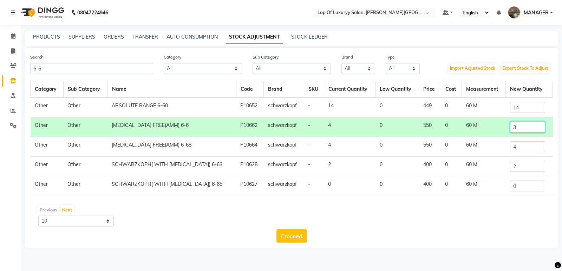
type input "3"
click at [278, 243] on div "Search 6-6 Category All Hair Skin Makeup Personal Care Appliances [PERSON_NAME]…" at bounding box center [291, 148] width 533 height 201
drag, startPoint x: 294, startPoint y: 234, endPoint x: 303, endPoint y: 234, distance: 9.5
click at [296, 235] on button "Proceed" at bounding box center [291, 236] width 31 height 13
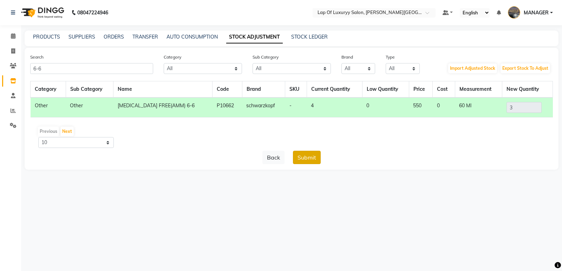
click at [311, 161] on button "Submit" at bounding box center [307, 157] width 28 height 13
